Goal: Navigation & Orientation: Find specific page/section

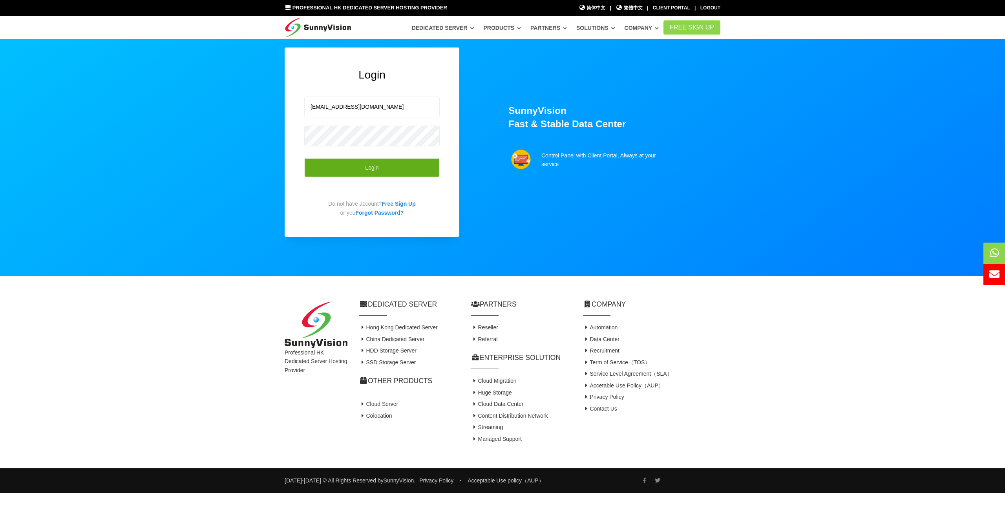
drag, startPoint x: 401, startPoint y: 167, endPoint x: 408, endPoint y: 167, distance: 7.1
click at [401, 167] on button "Login" at bounding box center [371, 167] width 135 height 19
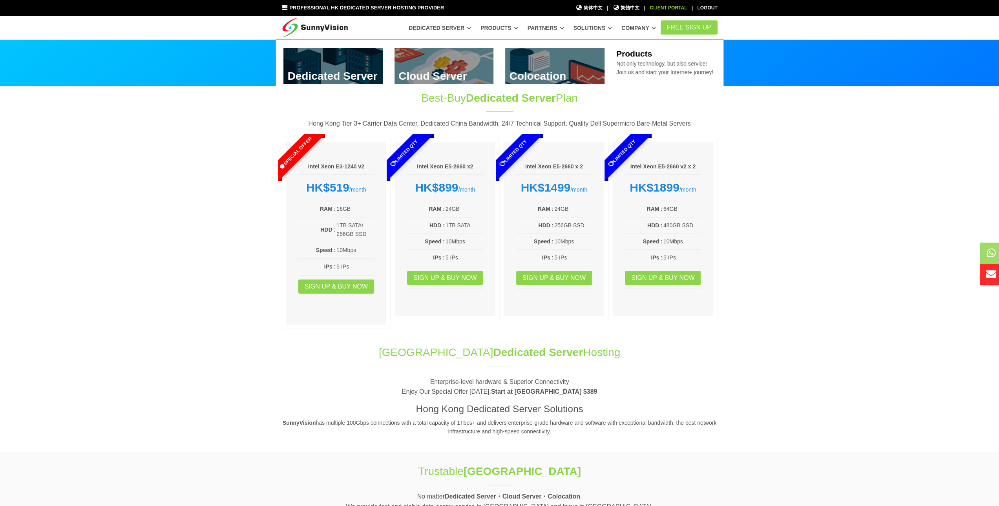
click at [673, 7] on div "Client Portal" at bounding box center [668, 7] width 37 height 7
